Goal: Task Accomplishment & Management: Complete application form

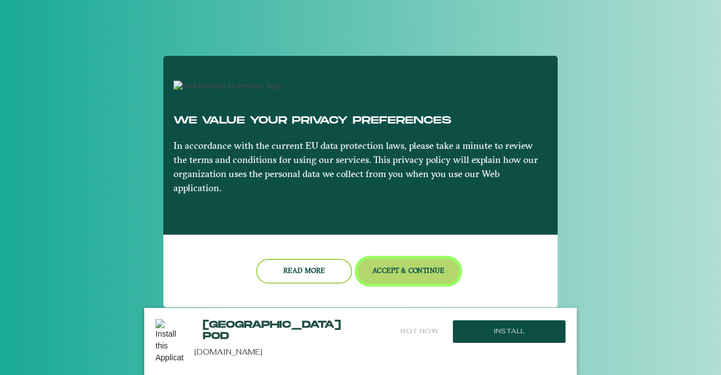
click at [393, 277] on button "Accept & Continue" at bounding box center [409, 271] width 102 height 24
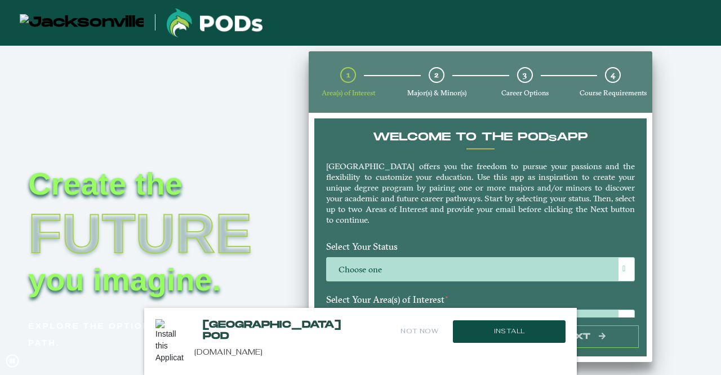
scroll to position [125, 0]
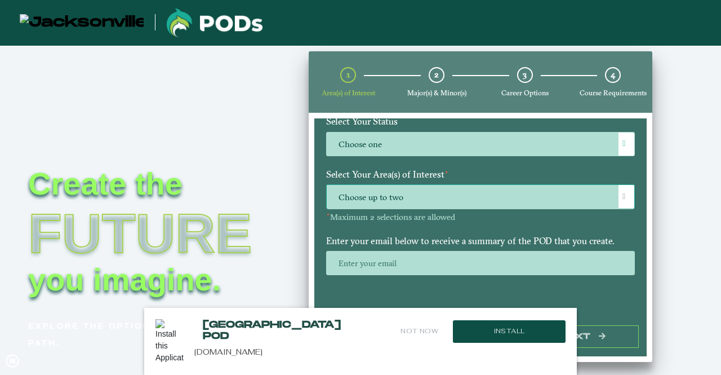
click at [415, 192] on span "Choose up to two" at bounding box center [481, 197] width 308 height 24
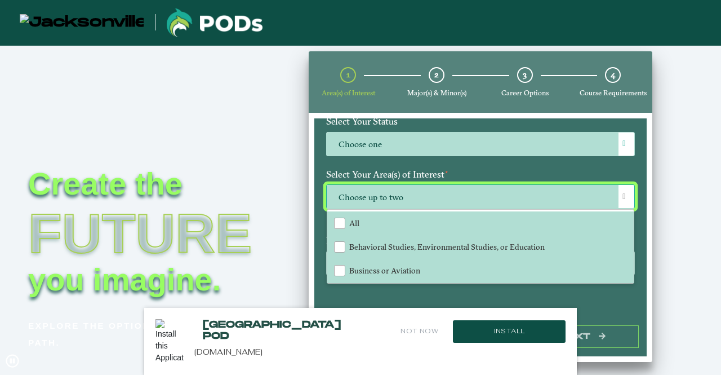
scroll to position [6, 49]
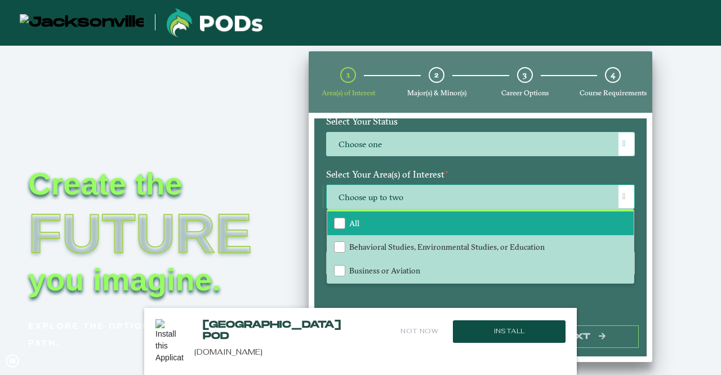
click at [362, 217] on li "All" at bounding box center [480, 223] width 306 height 24
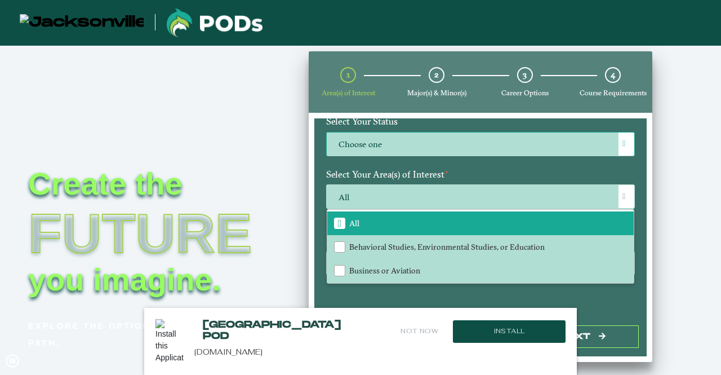
click at [403, 149] on label "Choose one" at bounding box center [481, 144] width 308 height 24
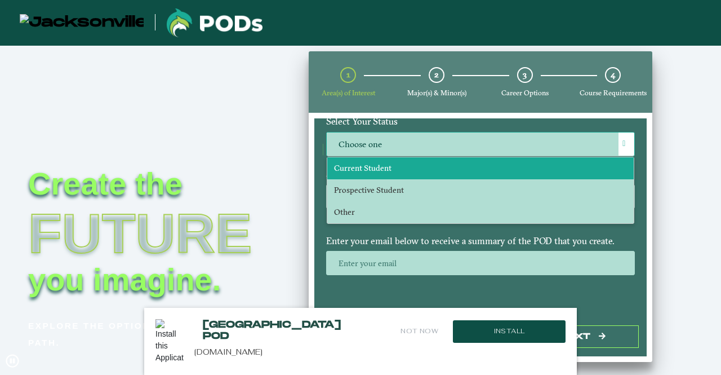
click at [365, 177] on li "Current Student" at bounding box center [480, 168] width 306 height 22
select select "[object Object]"
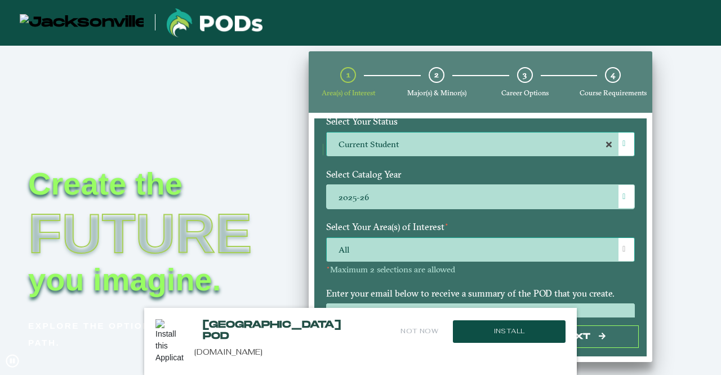
click at [365, 249] on span "All" at bounding box center [481, 250] width 308 height 24
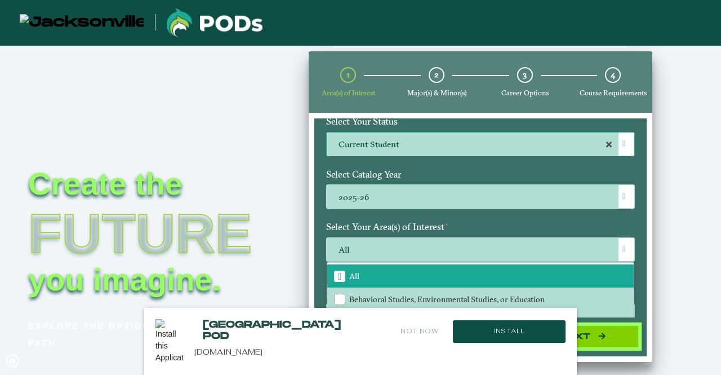
click at [602, 334] on icon "button" at bounding box center [602, 335] width 7 height 7
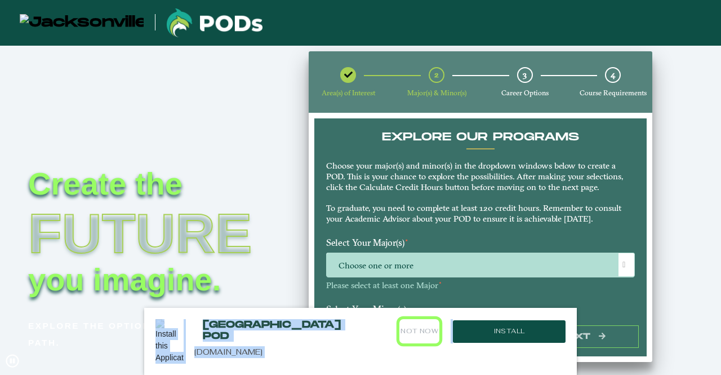
click at [420, 337] on button "Not Now" at bounding box center [419, 331] width 40 height 24
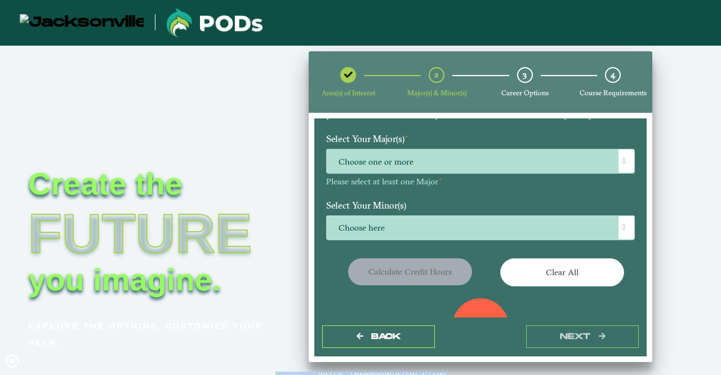
scroll to position [103, 0]
click at [410, 153] on span "Choose one or more" at bounding box center [481, 162] width 308 height 24
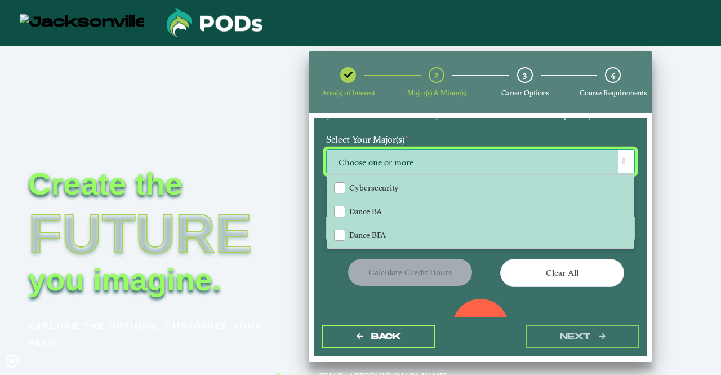
scroll to position [377, 0]
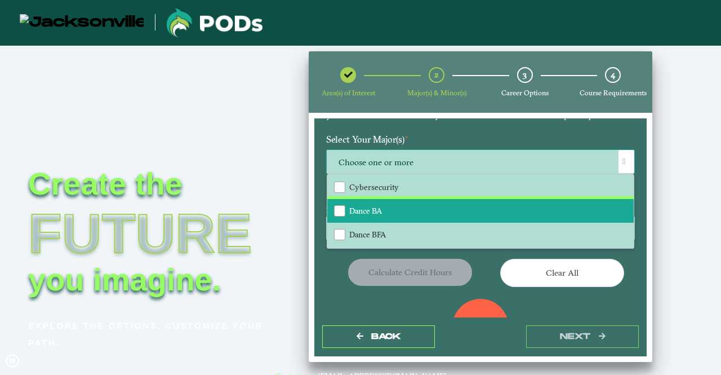
click at [368, 212] on span "Dance BA" at bounding box center [365, 211] width 33 height 10
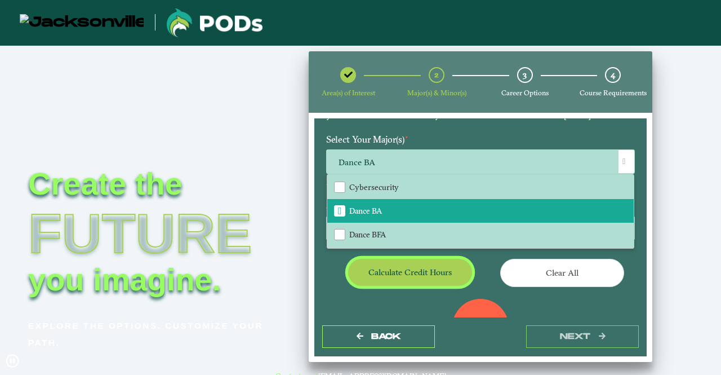
click at [407, 272] on button "Calculate credit hours" at bounding box center [410, 272] width 124 height 26
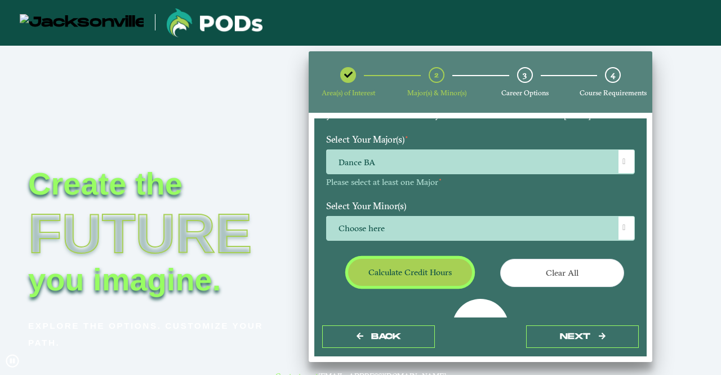
scroll to position [157, 0]
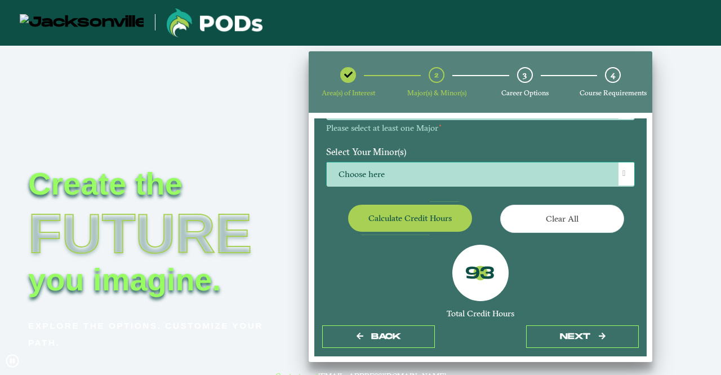
click at [401, 176] on span "Choose here" at bounding box center [481, 174] width 308 height 24
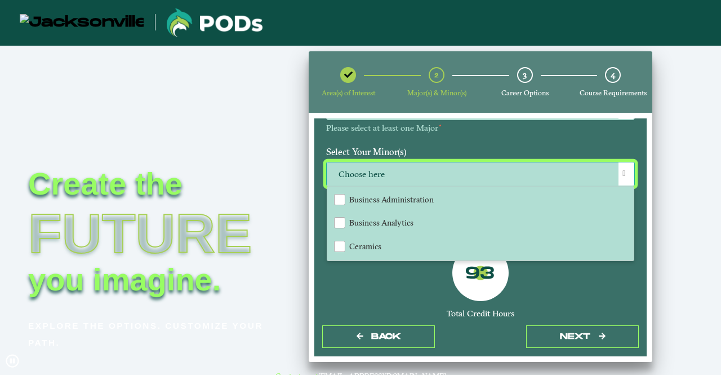
scroll to position [190, 0]
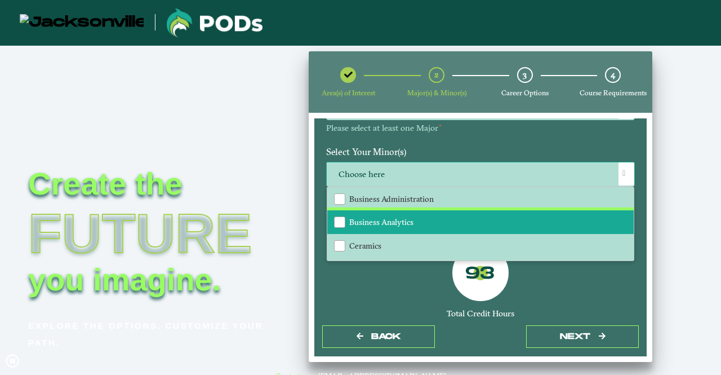
click at [379, 223] on span "Business Analytics" at bounding box center [381, 222] width 64 height 10
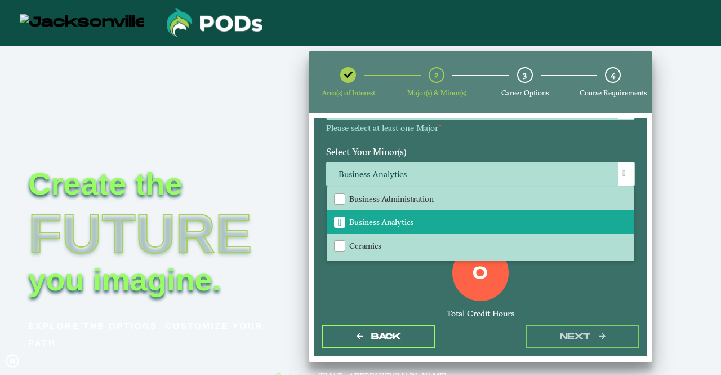
click at [563, 275] on div "0 Total Credit Hours" at bounding box center [481, 293] width 326 height 96
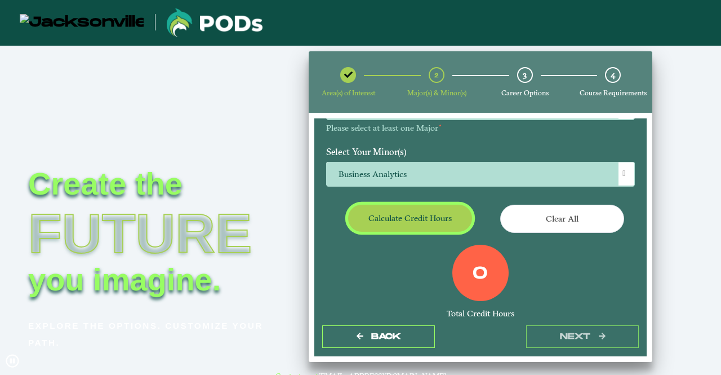
click at [415, 210] on button "Calculate credit hours" at bounding box center [410, 218] width 124 height 26
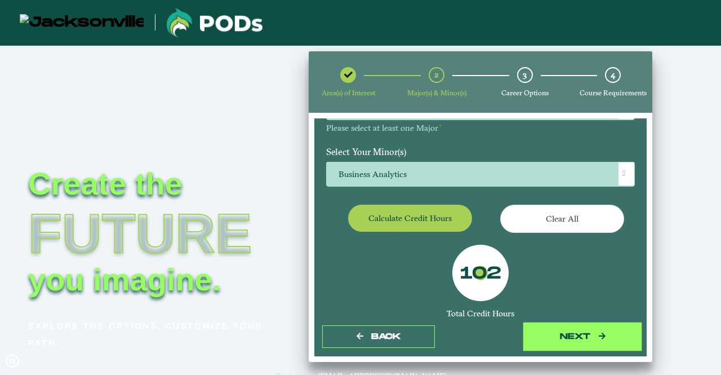
click at [550, 332] on button "next" at bounding box center [582, 336] width 113 height 23
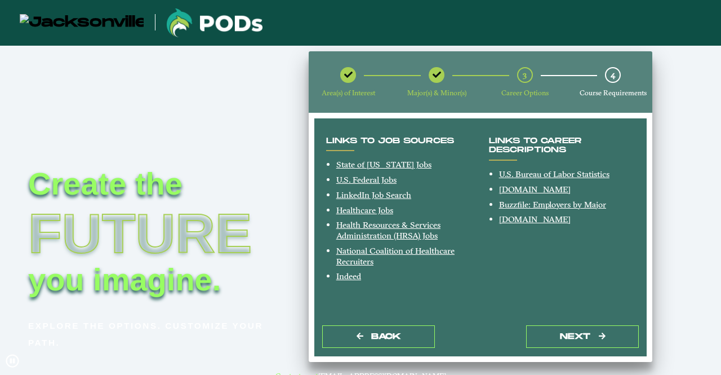
scroll to position [45, 0]
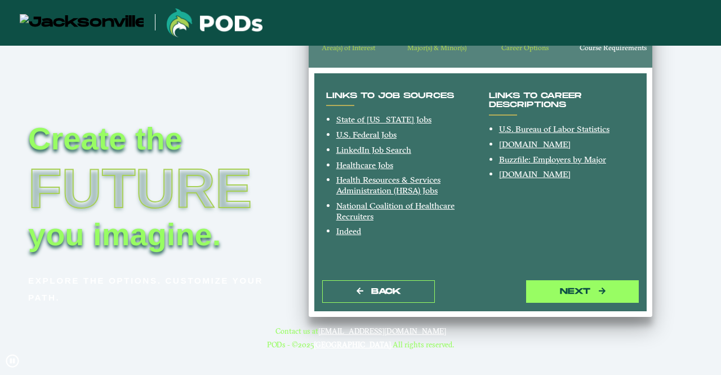
drag, startPoint x: 586, startPoint y: 304, endPoint x: 579, endPoint y: 287, distance: 18.4
click at [579, 287] on div "Back next" at bounding box center [480, 291] width 332 height 39
click at [579, 287] on button "next" at bounding box center [582, 291] width 113 height 23
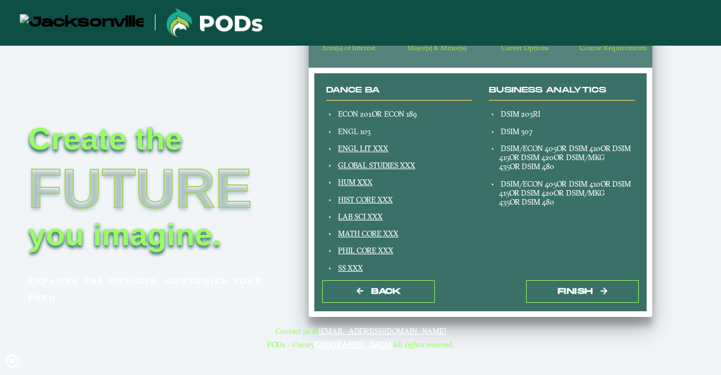
scroll to position [124, 0]
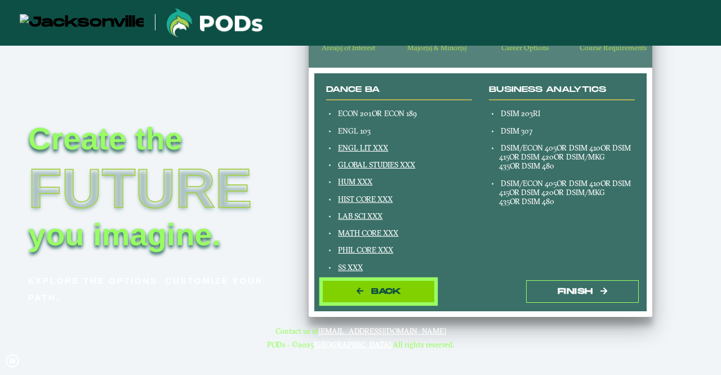
click at [386, 295] on span "Back" at bounding box center [386, 291] width 30 height 10
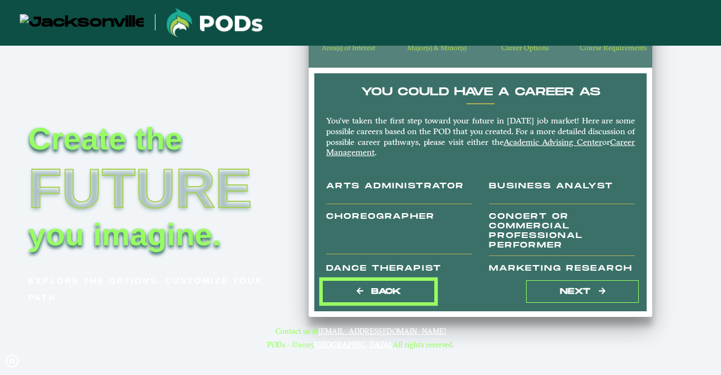
click at [386, 295] on span "Back" at bounding box center [386, 291] width 30 height 10
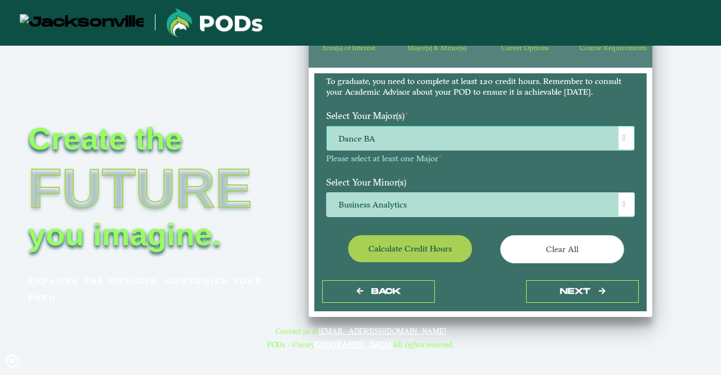
scroll to position [82, 0]
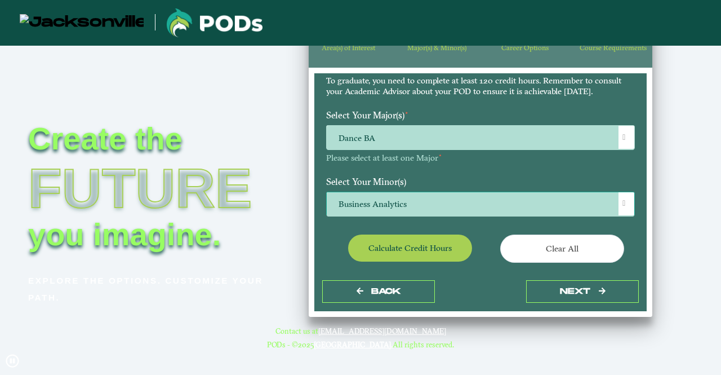
click at [411, 205] on span "Business Analytics" at bounding box center [481, 204] width 308 height 24
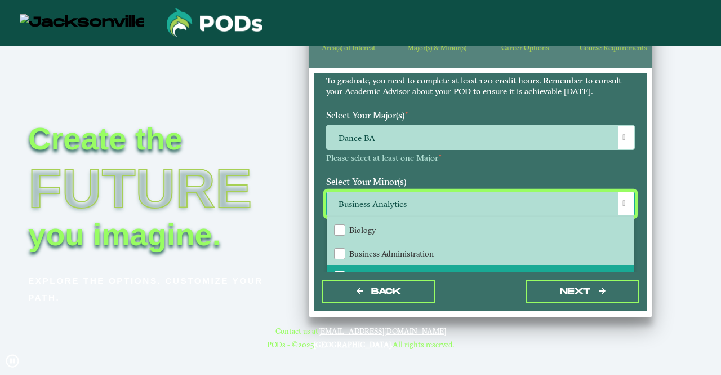
scroll to position [166, 0]
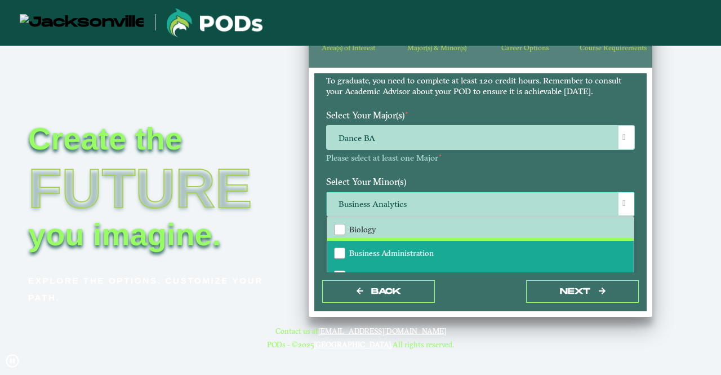
click at [385, 255] on span "Business Administration" at bounding box center [391, 253] width 85 height 10
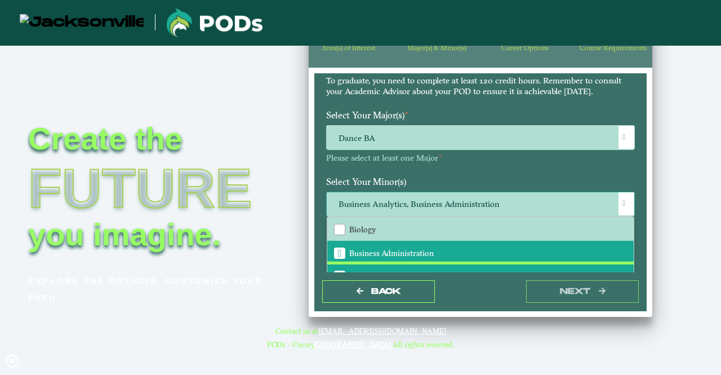
click at [341, 269] on li "Business Analytics" at bounding box center [480, 276] width 306 height 24
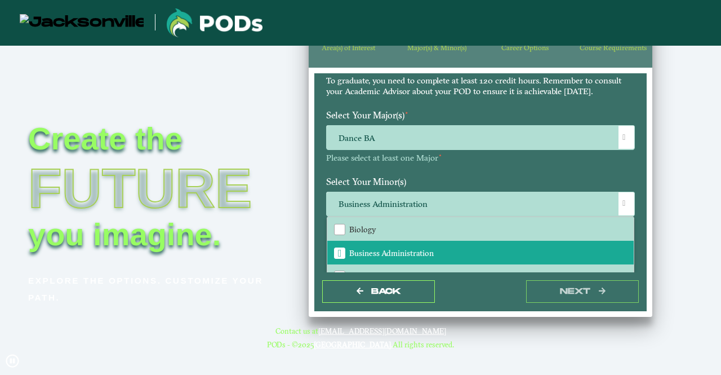
click at [494, 290] on div "Back next" at bounding box center [480, 291] width 332 height 39
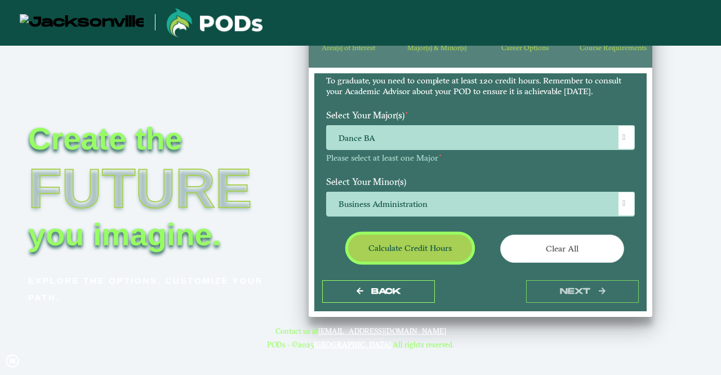
click at [448, 254] on div "EXPLORE OUR PROGRAMS Choose your major(s) and minor(s) in the dropdown windows …" at bounding box center [480, 186] width 309 height 367
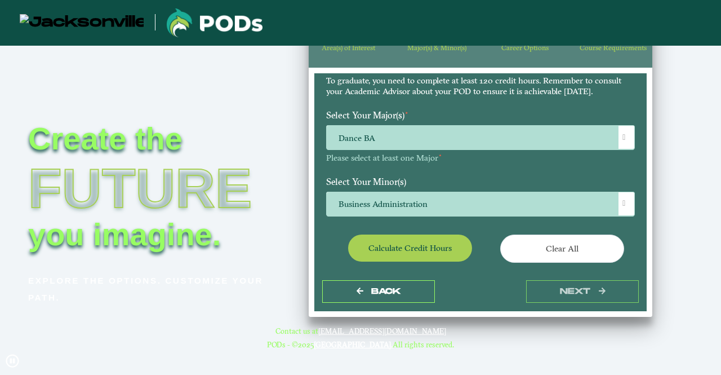
scroll to position [206, 0]
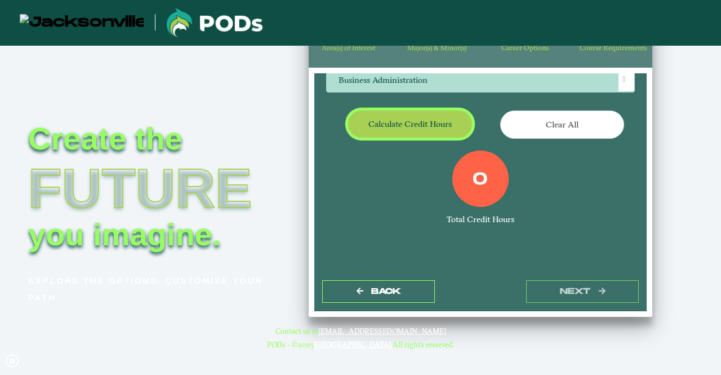
click at [383, 126] on button "Calculate credit hours" at bounding box center [410, 123] width 124 height 26
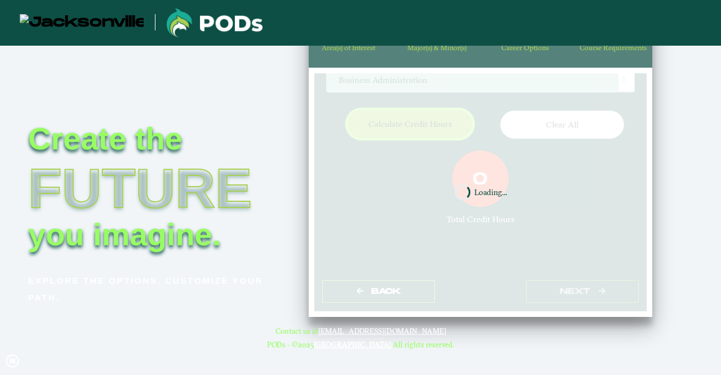
scroll to position [157, 0]
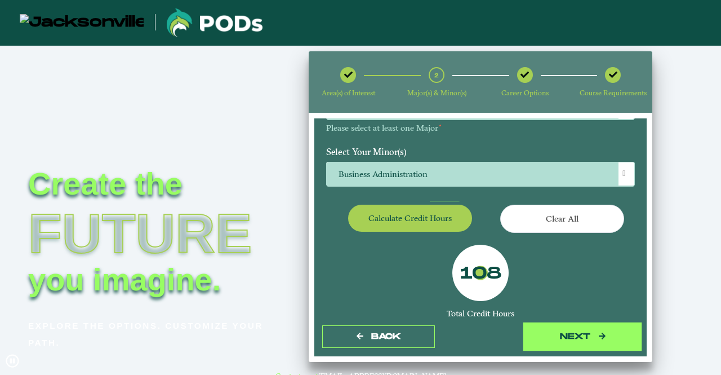
click at [566, 328] on button "next" at bounding box center [582, 336] width 113 height 23
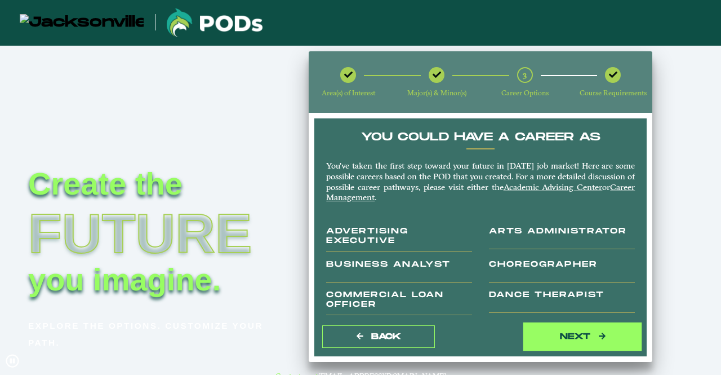
click at [566, 328] on button "next" at bounding box center [582, 336] width 113 height 23
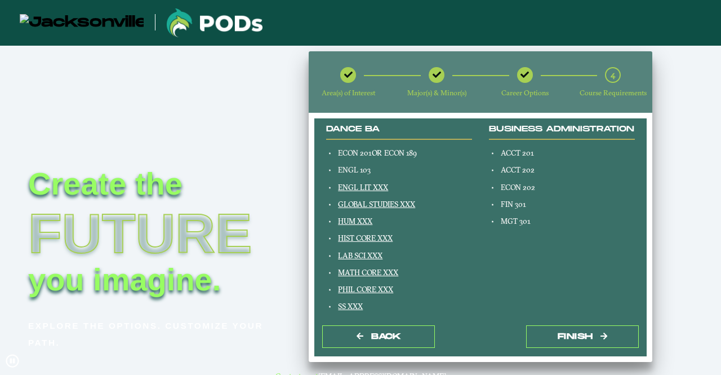
scroll to position [143, 0]
